Goal: Contribute content: Add original content to the website for others to see

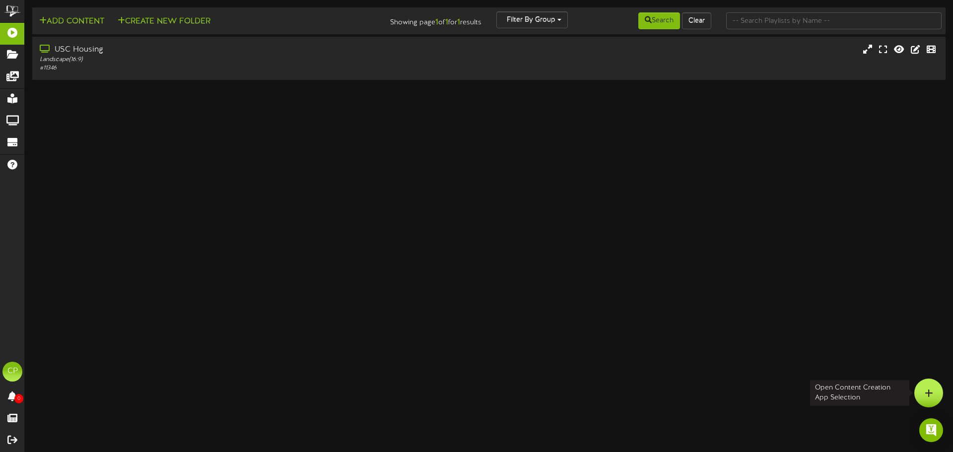
click at [931, 394] on icon at bounding box center [929, 393] width 8 height 9
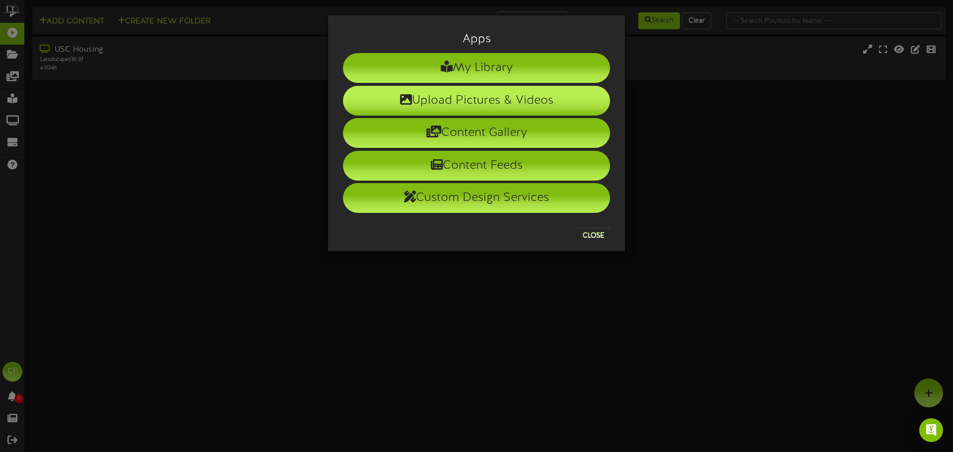
drag, startPoint x: 497, startPoint y: 102, endPoint x: 564, endPoint y: 141, distance: 76.7
click at [497, 102] on li "Upload Pictures & Videos" at bounding box center [476, 101] width 267 height 30
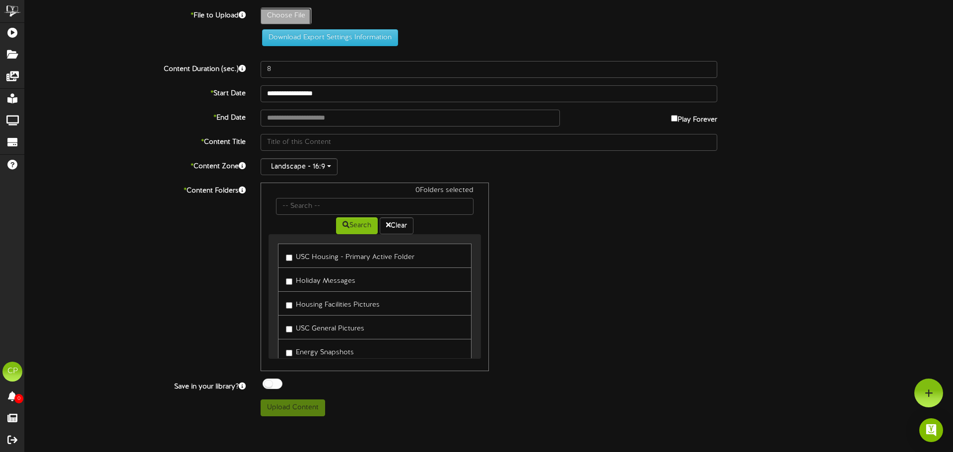
type input "**********"
type input "Giveaway_1920x1820"
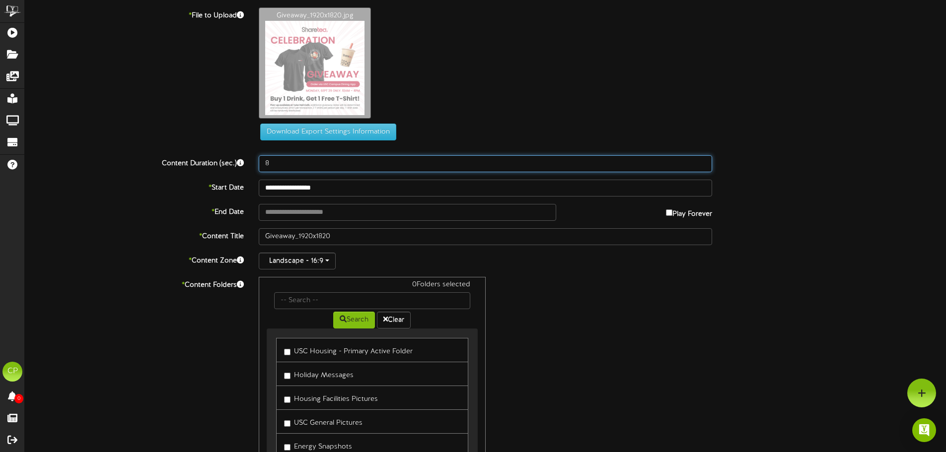
click at [288, 165] on input "8" at bounding box center [485, 163] width 453 height 17
type input "10"
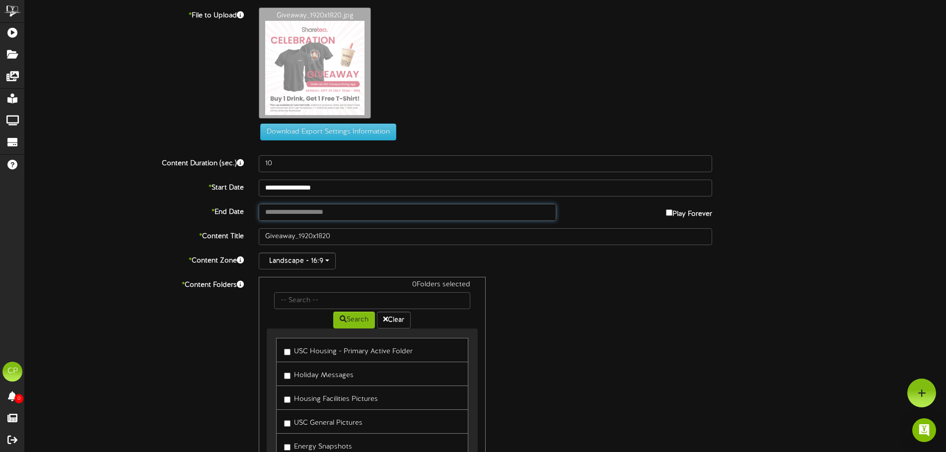
click at [515, 212] on input "text" at bounding box center [407, 212] width 297 height 17
type input "**********"
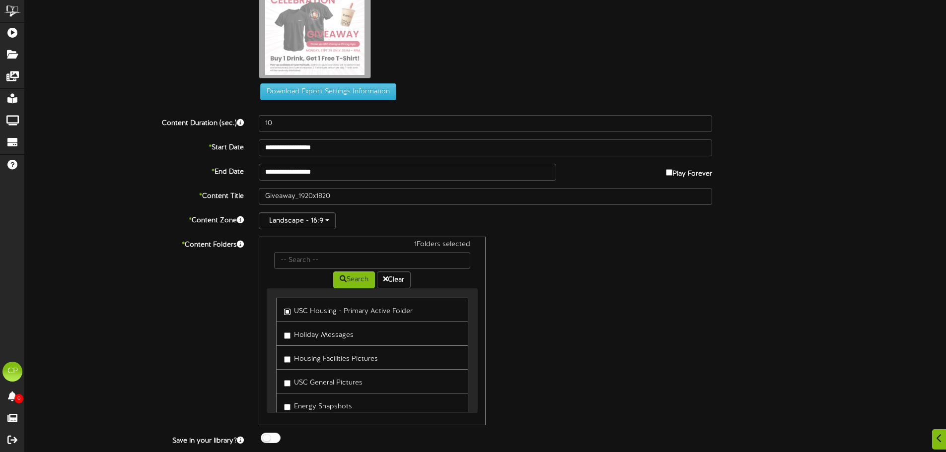
scroll to position [66, 0]
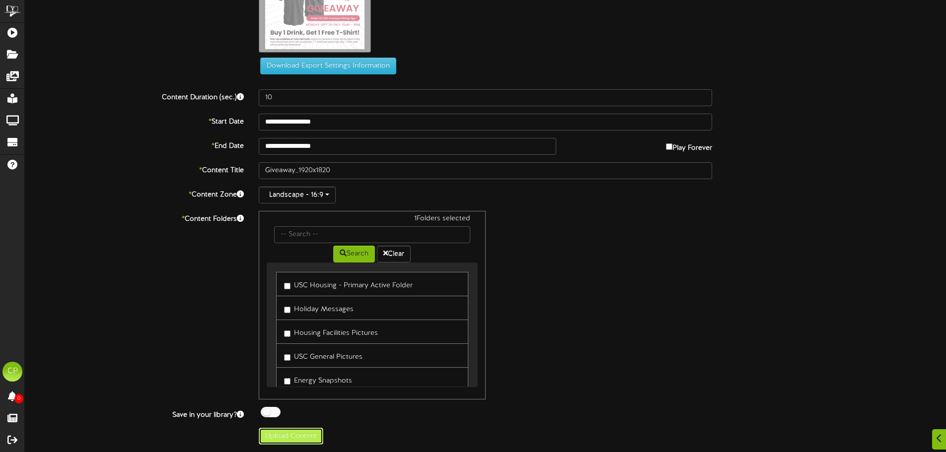
click at [297, 438] on button "Upload Content" at bounding box center [291, 436] width 65 height 17
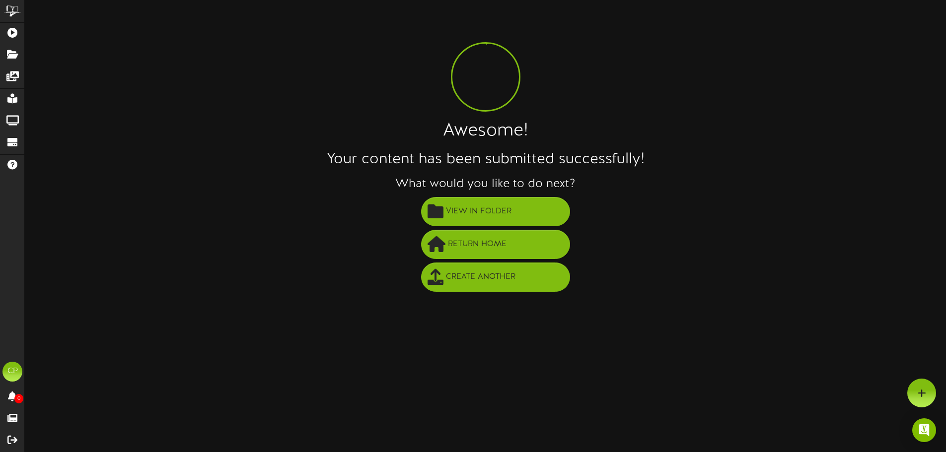
scroll to position [0, 0]
click at [493, 213] on span "View in Folder" at bounding box center [482, 212] width 71 height 16
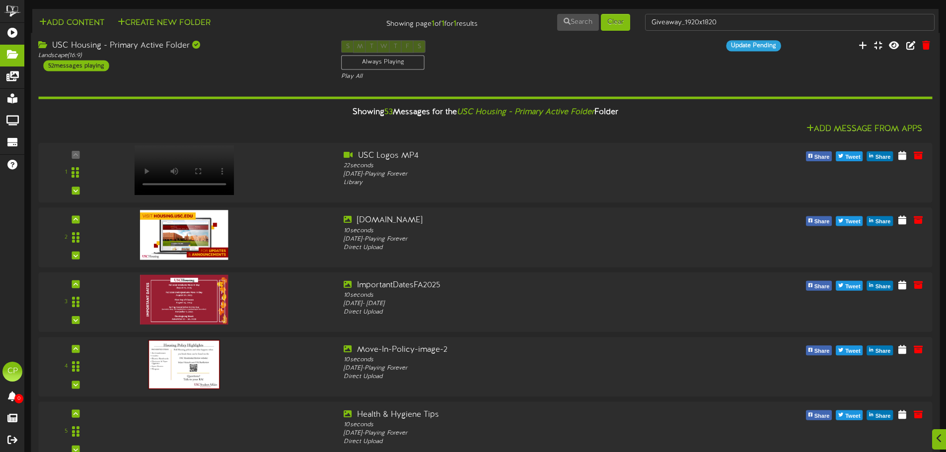
scroll to position [3133, 0]
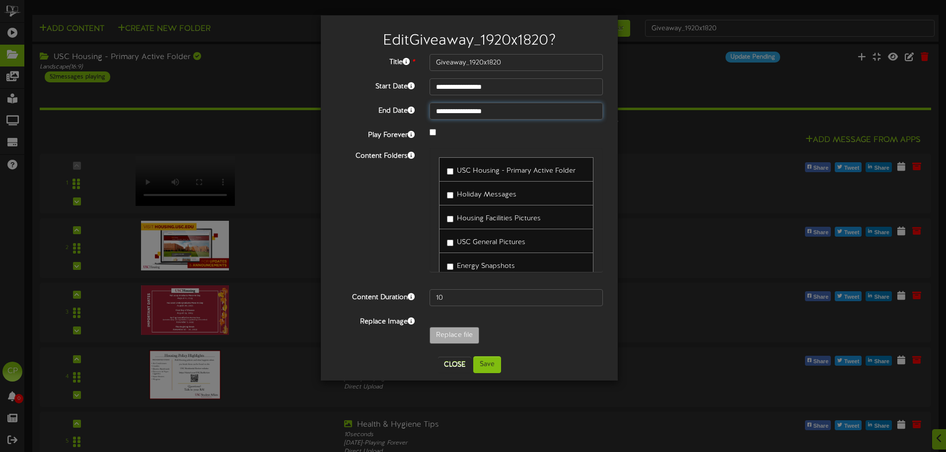
click at [512, 112] on input "**********" at bounding box center [516, 111] width 173 height 17
type input "**********"
click at [484, 363] on button "Save" at bounding box center [487, 365] width 28 height 17
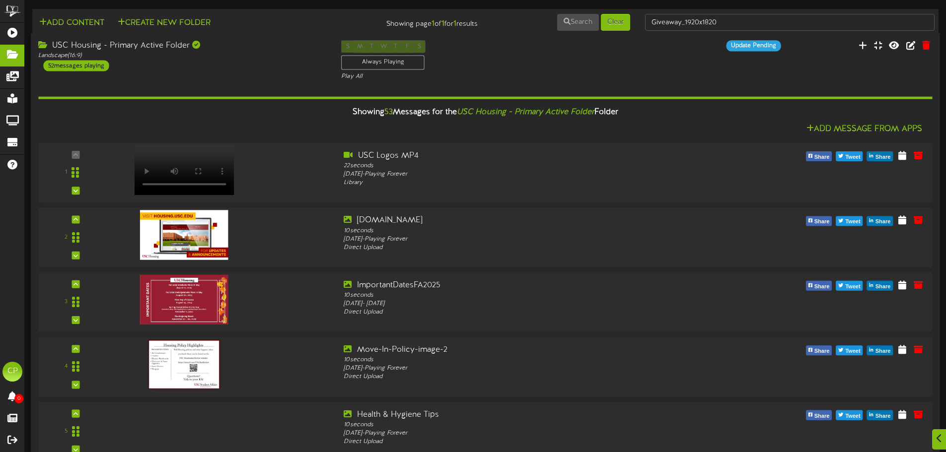
scroll to position [3133, 0]
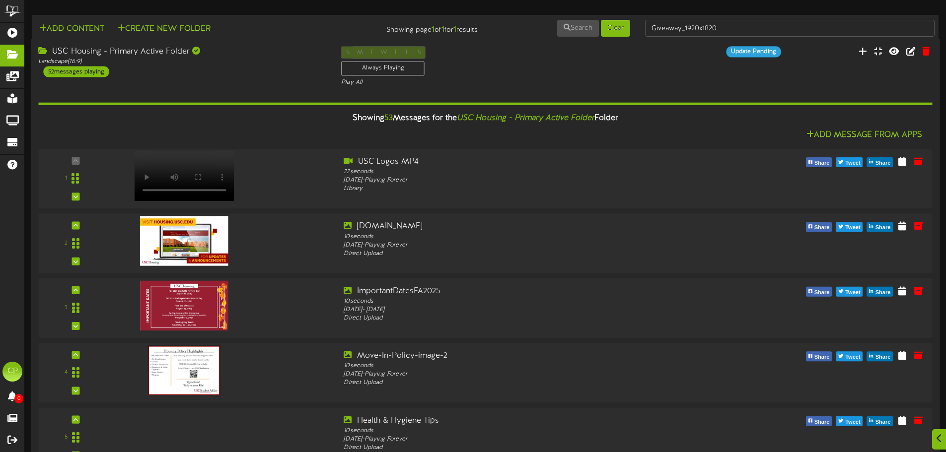
scroll to position [3083, 0]
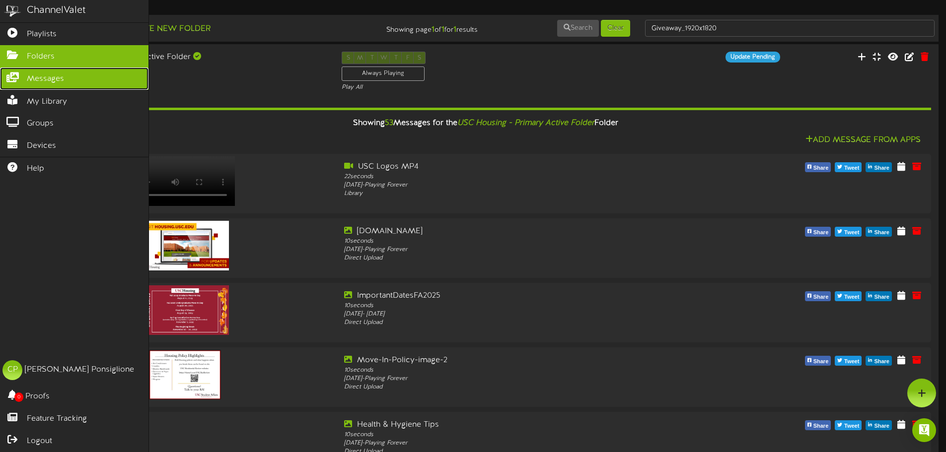
click at [43, 79] on span "Messages" at bounding box center [45, 78] width 37 height 11
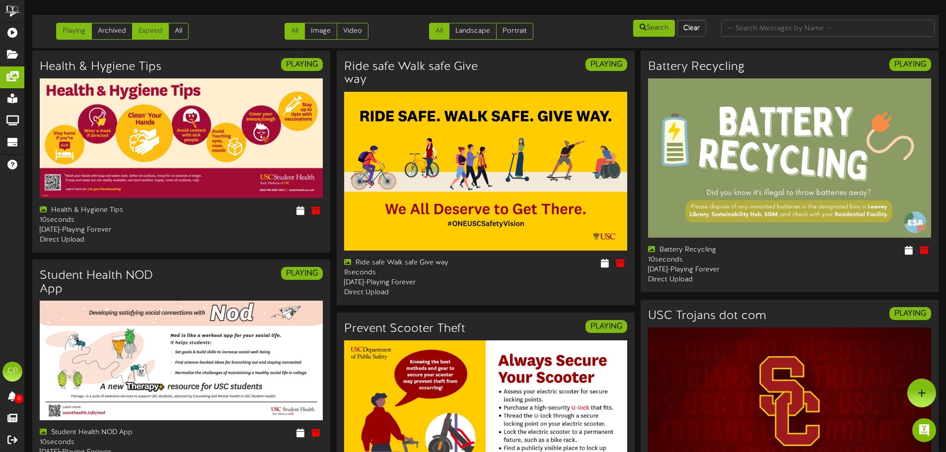
click at [152, 31] on link "Expired" at bounding box center [150, 31] width 37 height 17
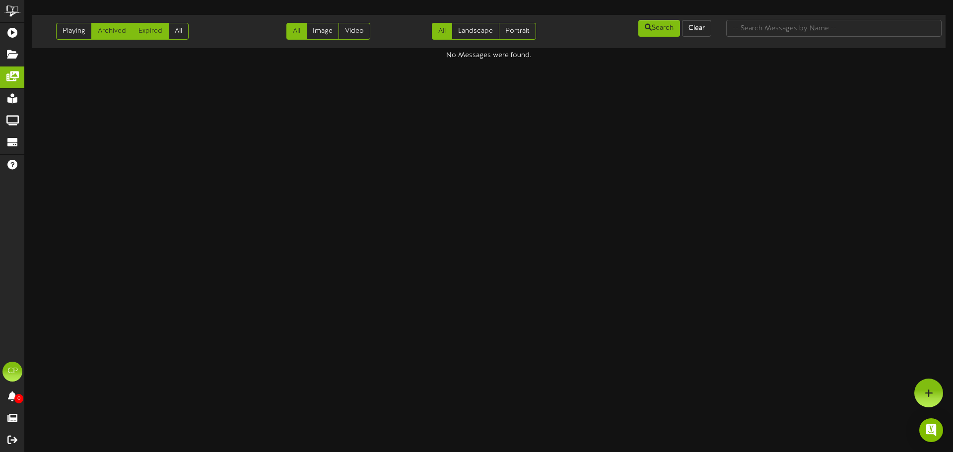
click at [106, 37] on link "Archived" at bounding box center [111, 31] width 41 height 17
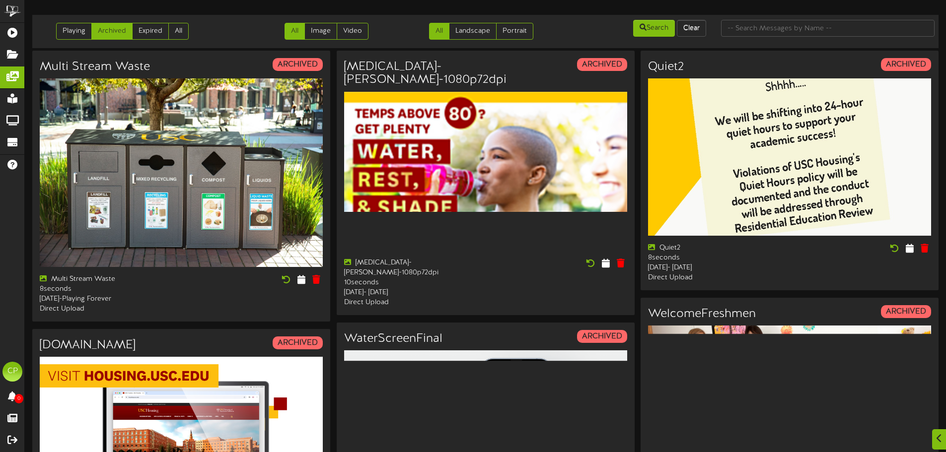
scroll to position [1180, 0]
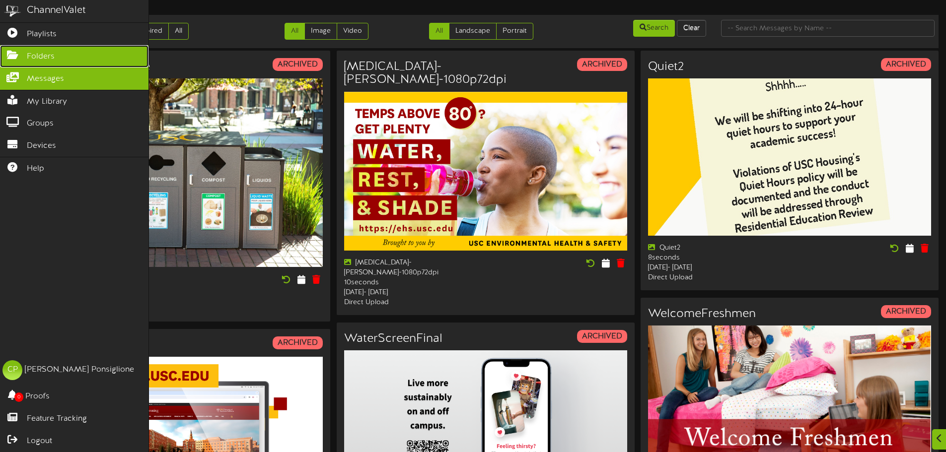
click at [46, 58] on span "Folders" at bounding box center [41, 56] width 28 height 11
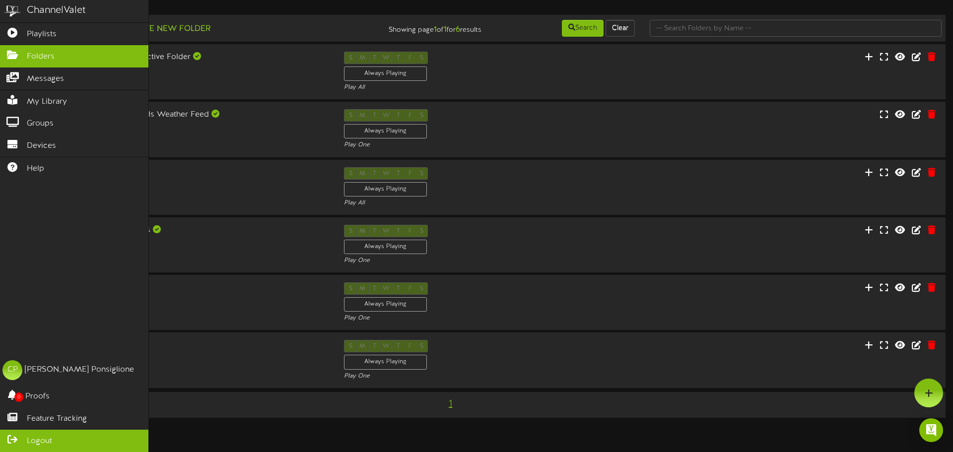
click at [31, 440] on span "Logout" at bounding box center [39, 441] width 25 height 11
